Goal: Find specific page/section: Find specific page/section

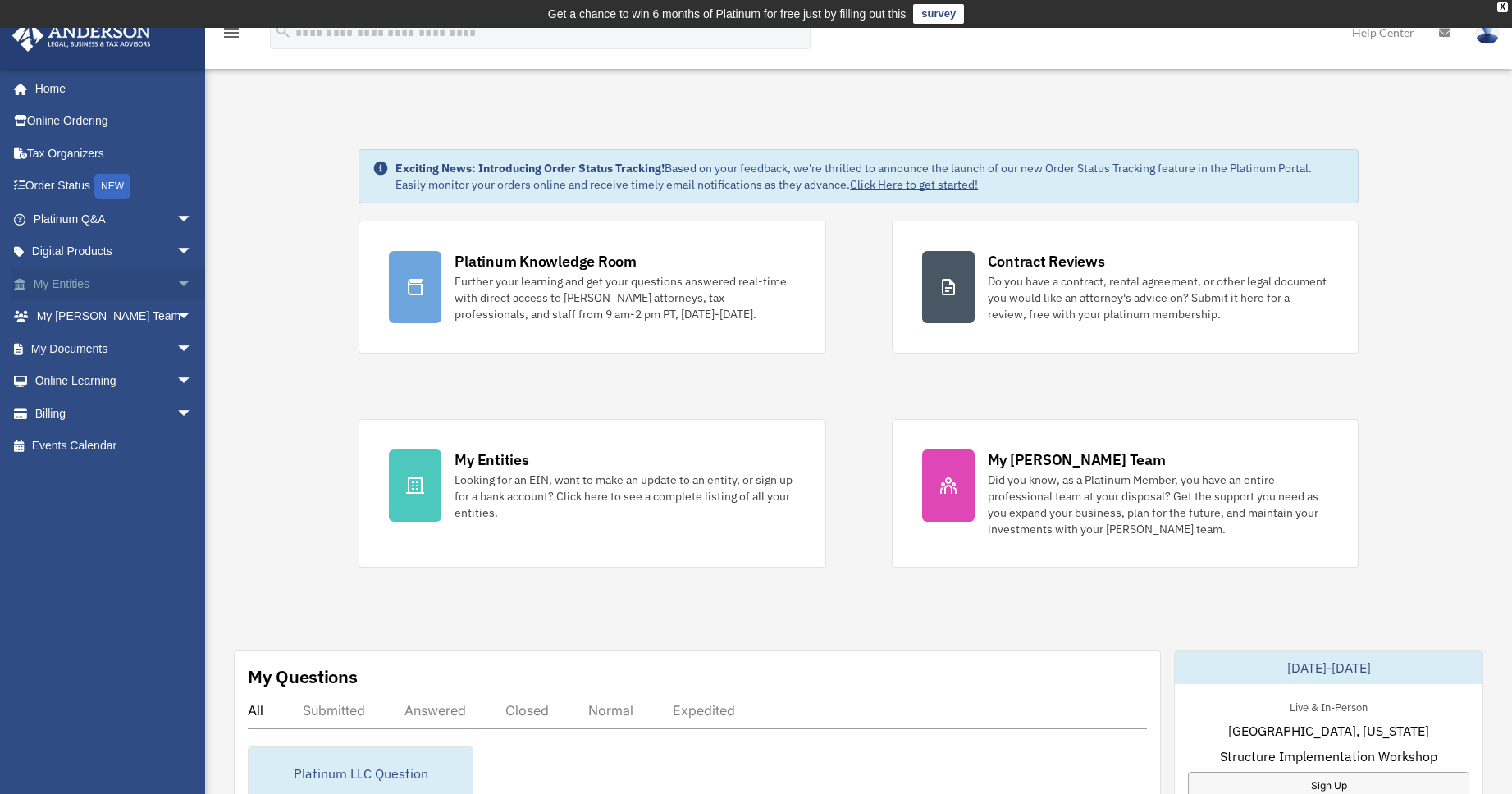
click at [176, 287] on span "arrow_drop_down" at bounding box center [192, 284] width 33 height 34
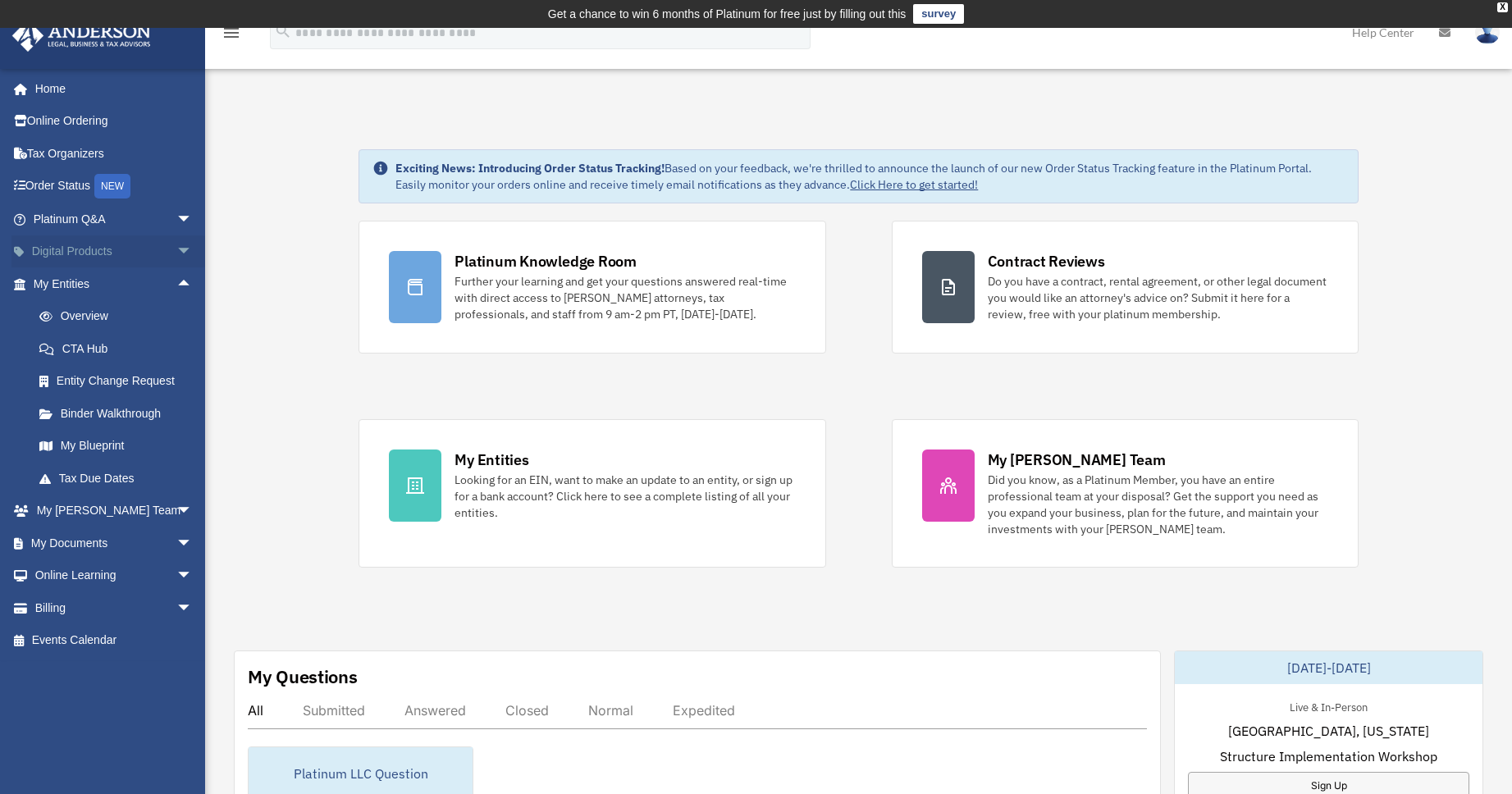
click at [178, 254] on span "arrow_drop_down" at bounding box center [192, 252] width 33 height 34
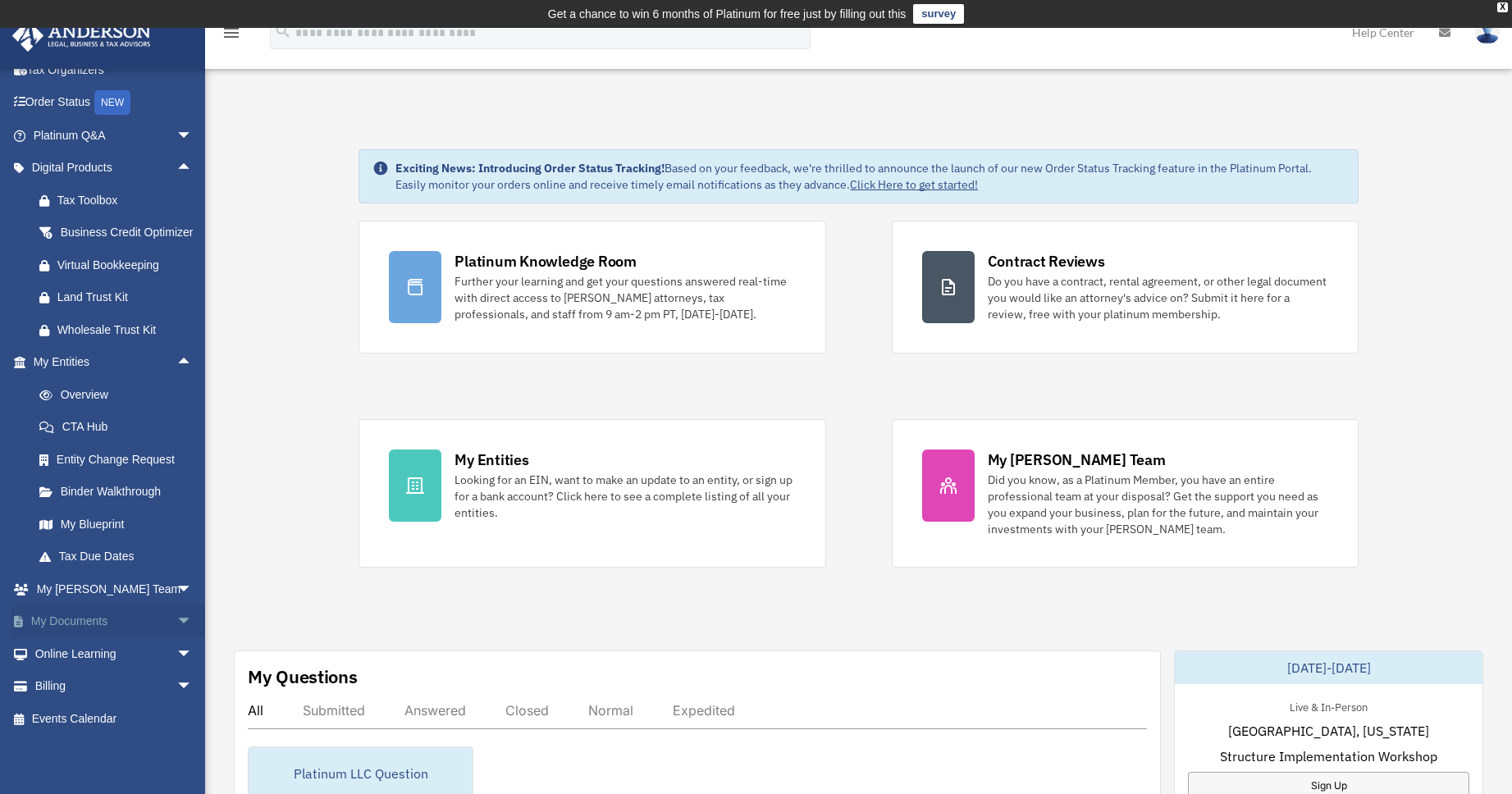
scroll to position [104, 0]
click at [176, 626] on span "arrow_drop_down" at bounding box center [192, 622] width 33 height 34
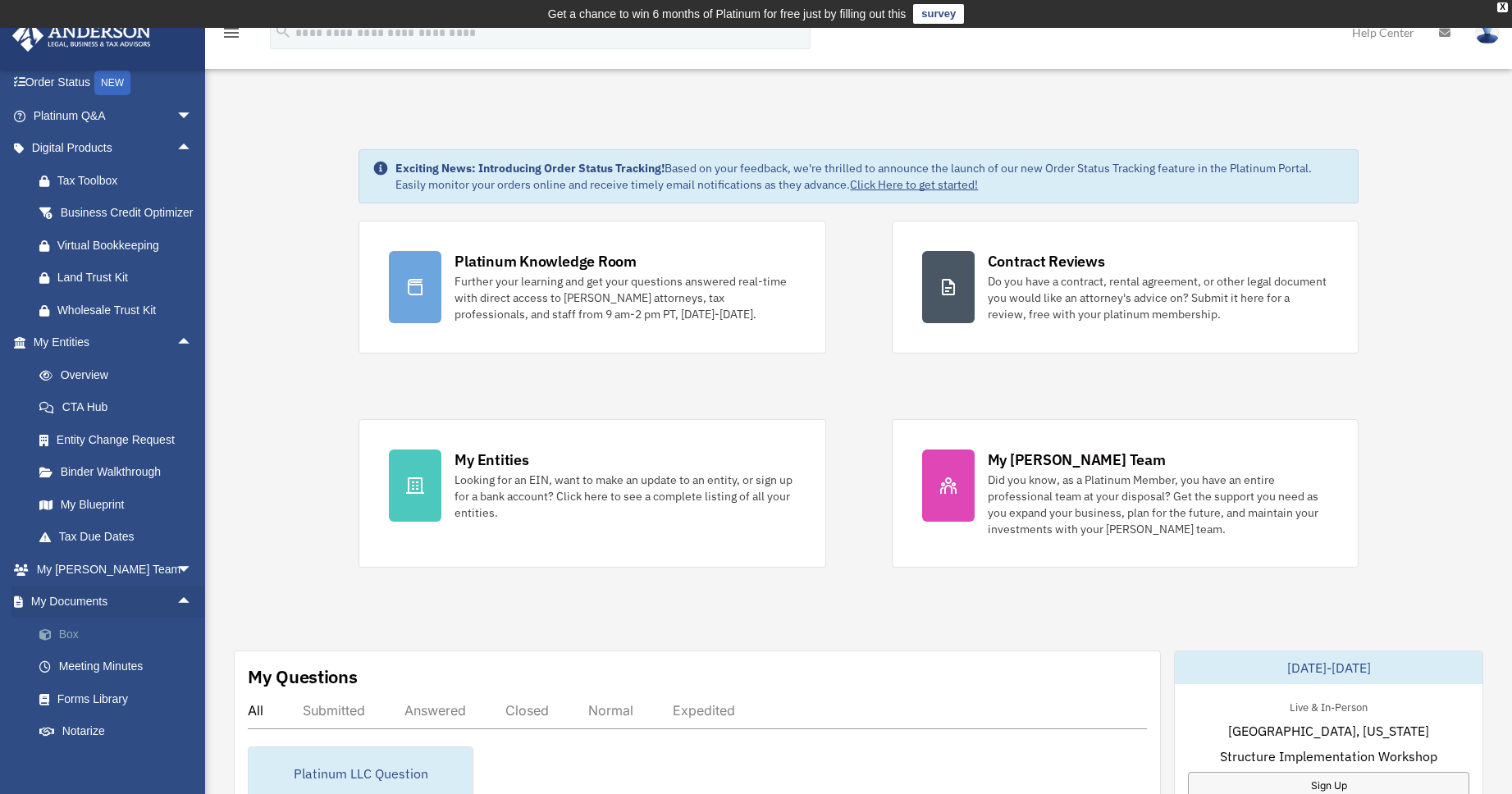
click at [61, 651] on link "Box" at bounding box center [120, 634] width 195 height 33
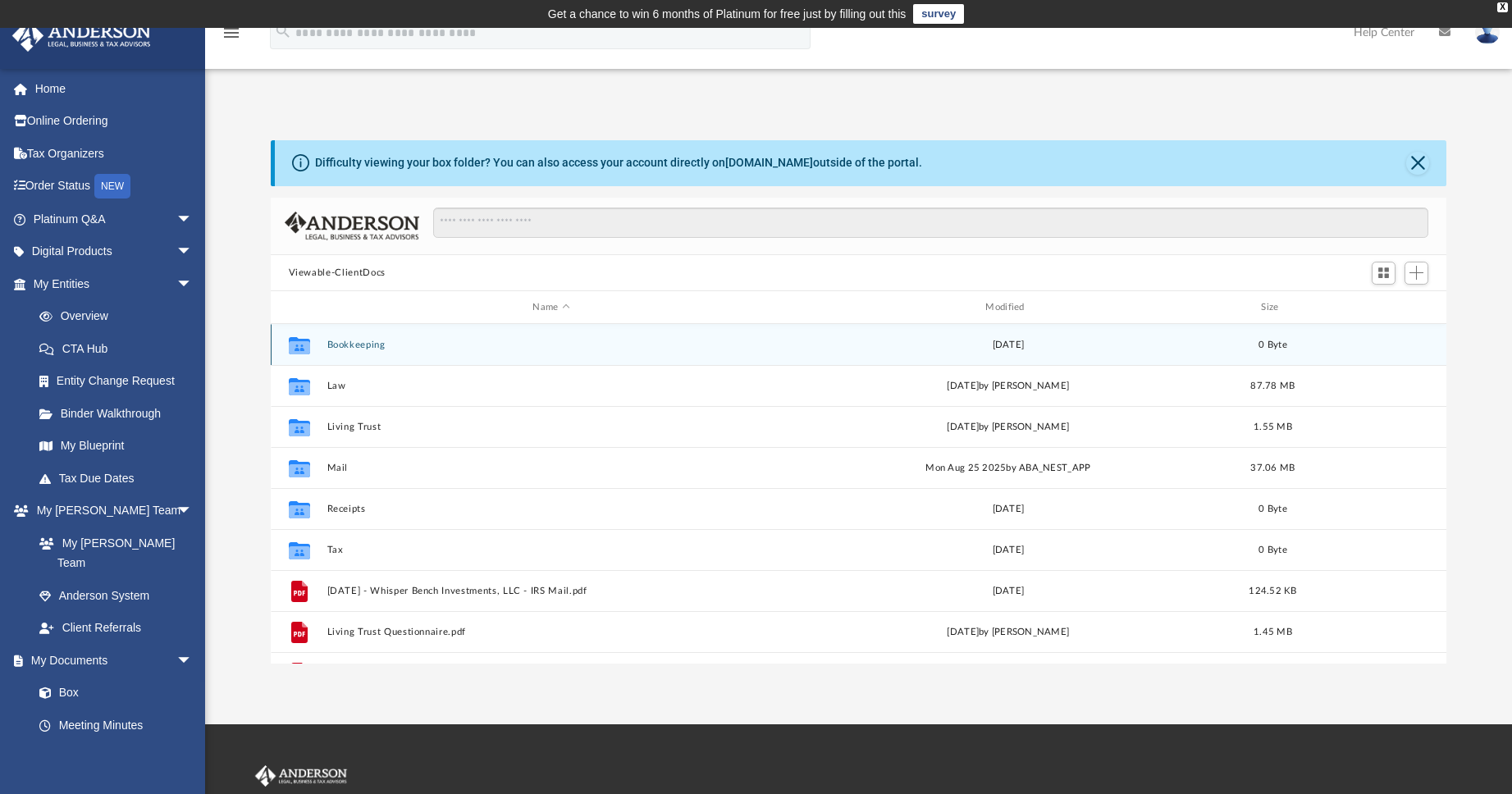
scroll to position [361, 1163]
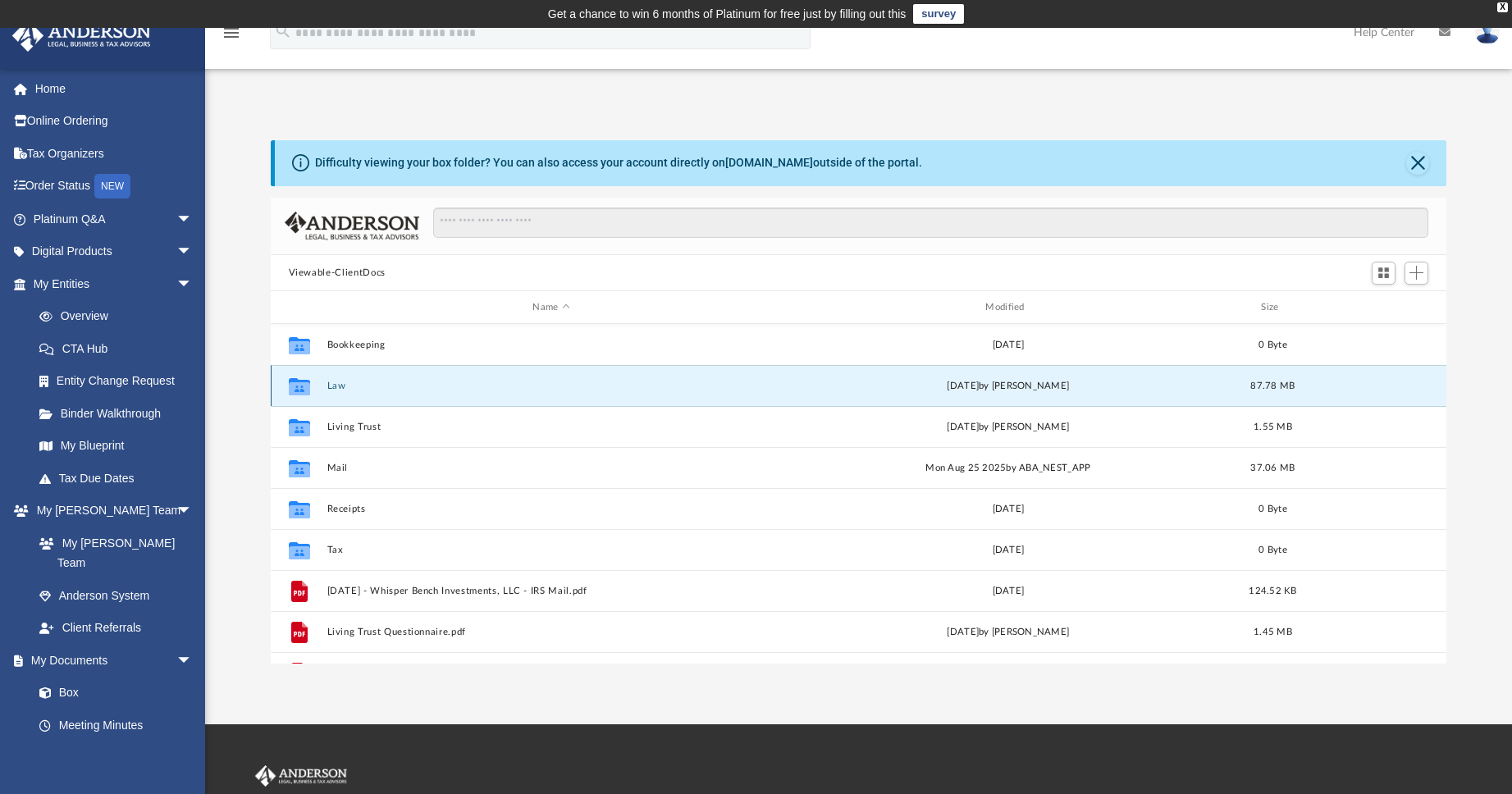
click at [336, 390] on button "Law" at bounding box center [552, 386] width 450 height 11
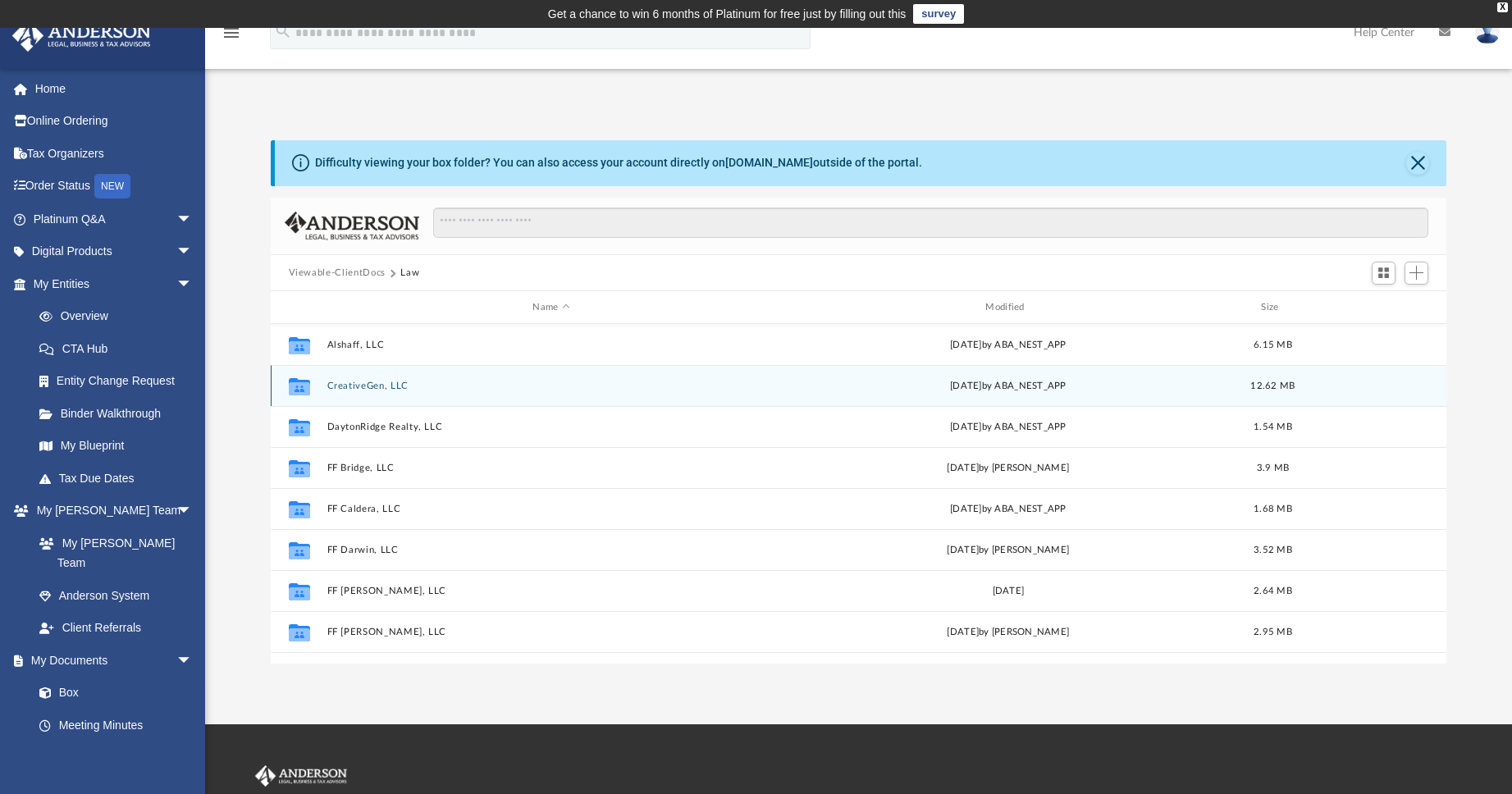
click at [374, 394] on div "Collaborated Folder CreativeGen, LLC [DATE] by ABA_NEST_APP 12.62 MB" at bounding box center [859, 386] width 1176 height 41
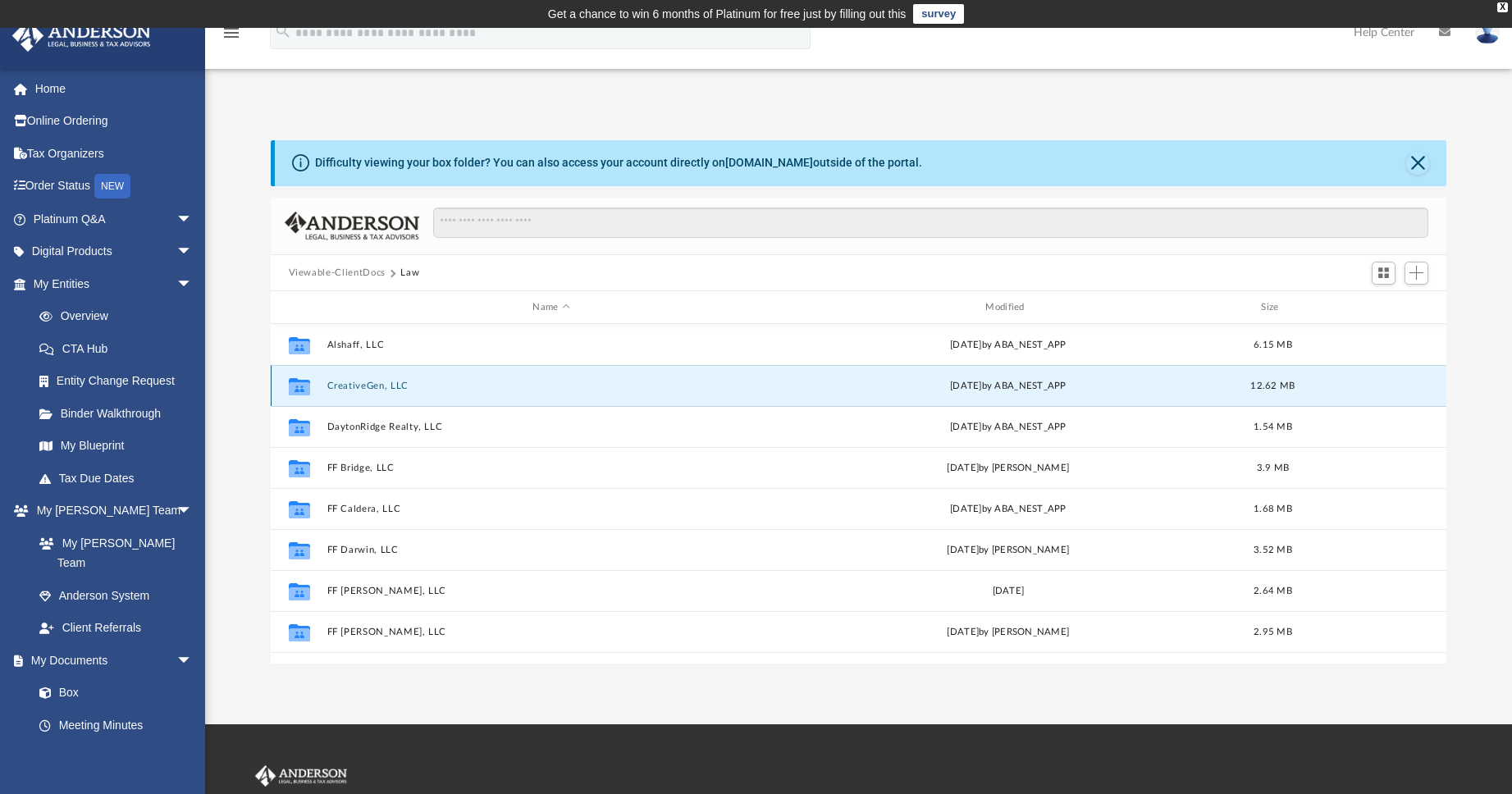
click at [373, 390] on button "CreativeGen, LLC" at bounding box center [552, 386] width 450 height 11
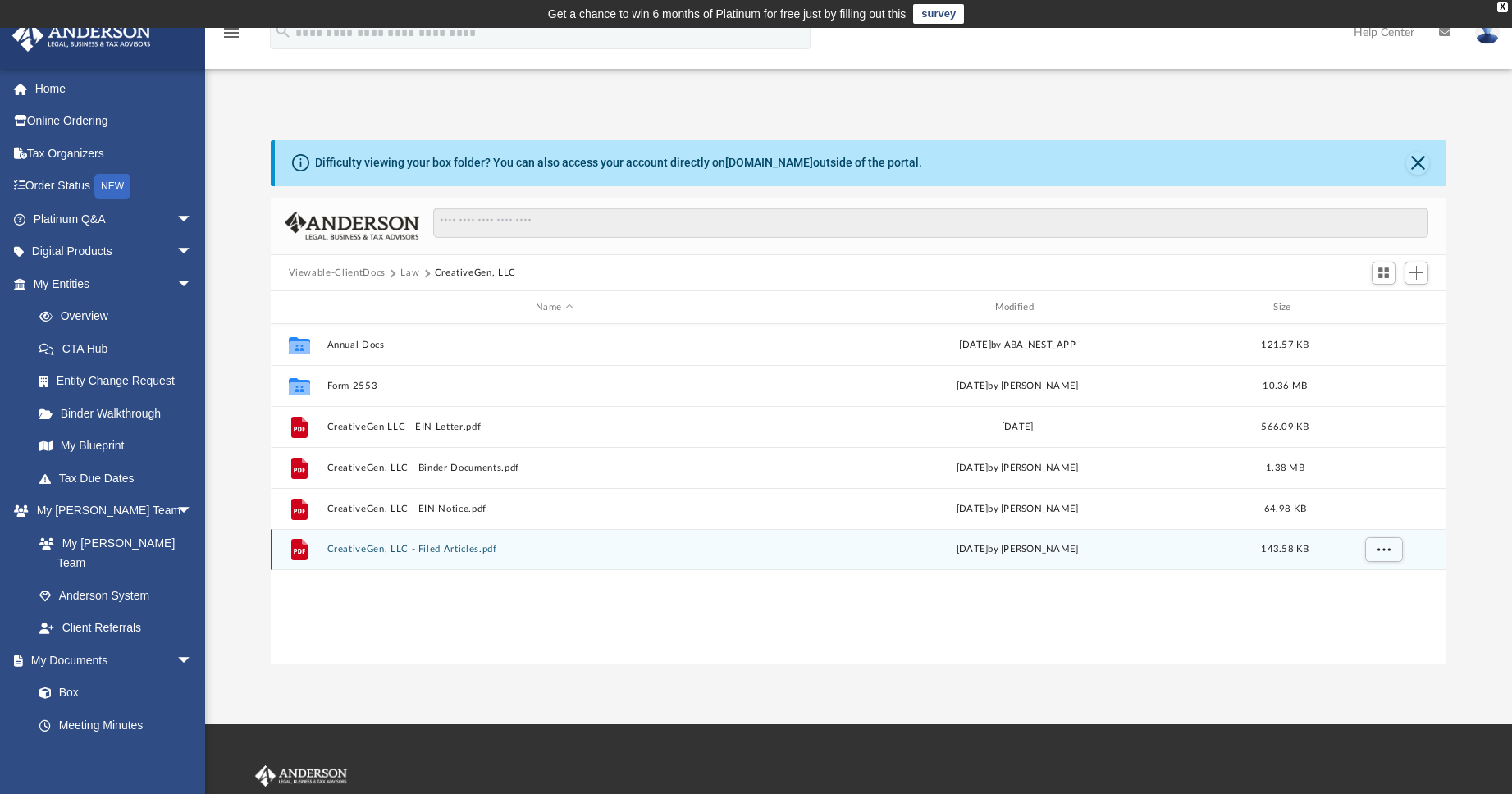
click at [456, 543] on div "File CreativeGen, LLC - Filed Articles.pdf [DATE] by [PERSON_NAME] 143.58 KB" at bounding box center [859, 550] width 1176 height 41
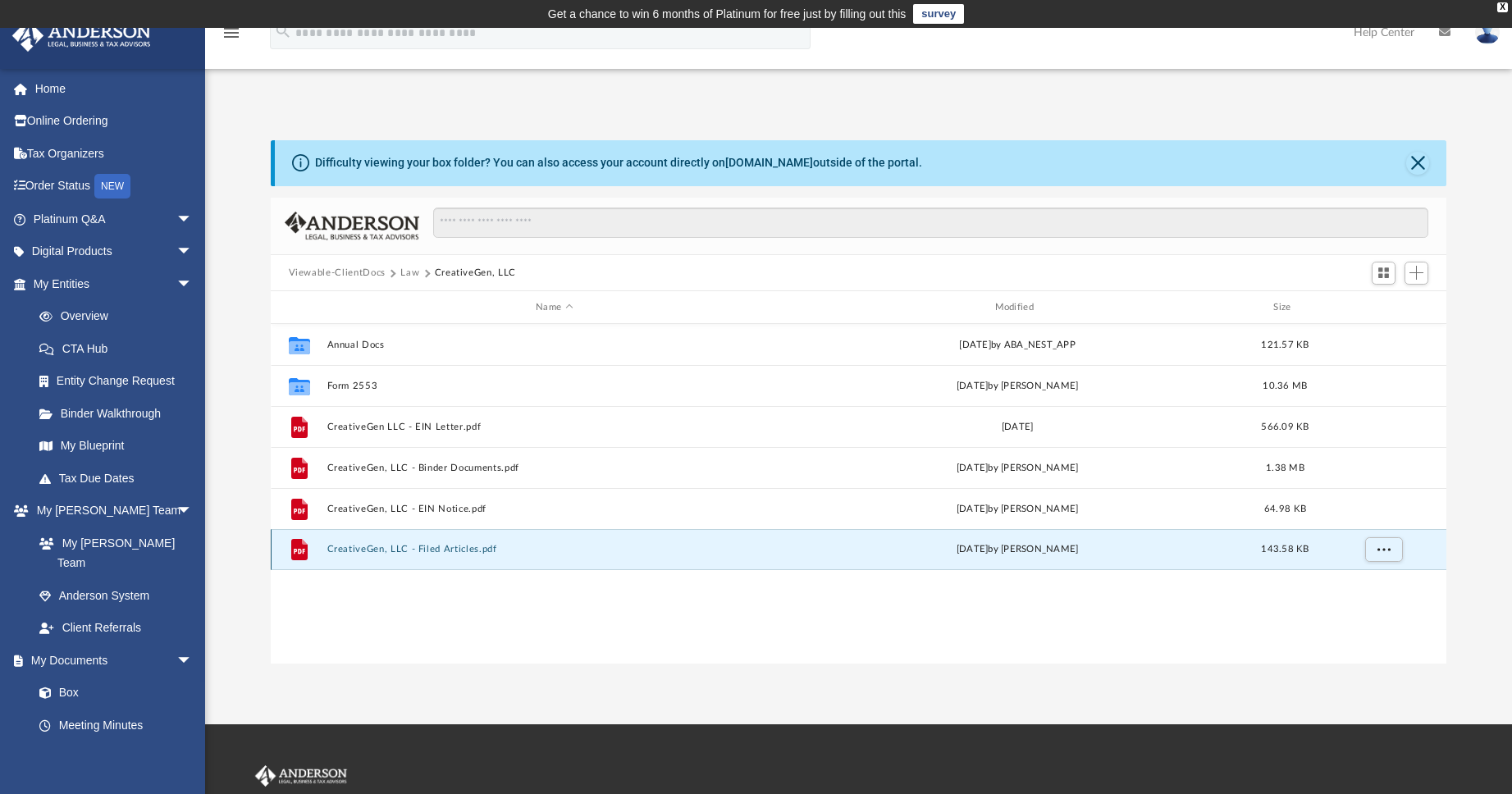
click at [455, 545] on button "CreativeGen, LLC - Filed Articles.pdf" at bounding box center [554, 551] width 455 height 11
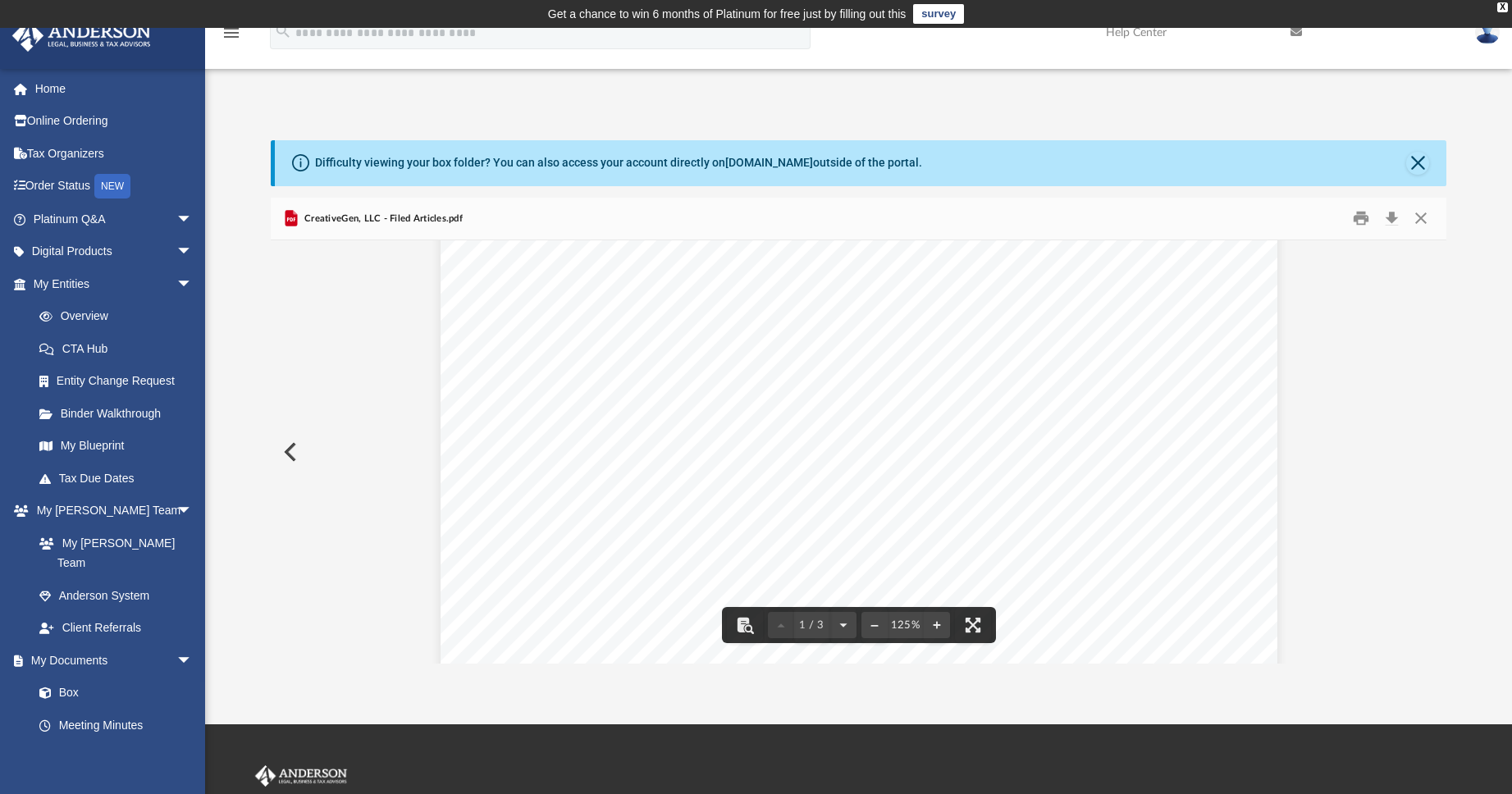
scroll to position [242, 0]
drag, startPoint x: 530, startPoint y: 349, endPoint x: 693, endPoint y: 366, distance: 163.9
click at [693, 366] on div "Page 1" at bounding box center [860, 552] width 837 height 1083
